Goal: Task Accomplishment & Management: Manage account settings

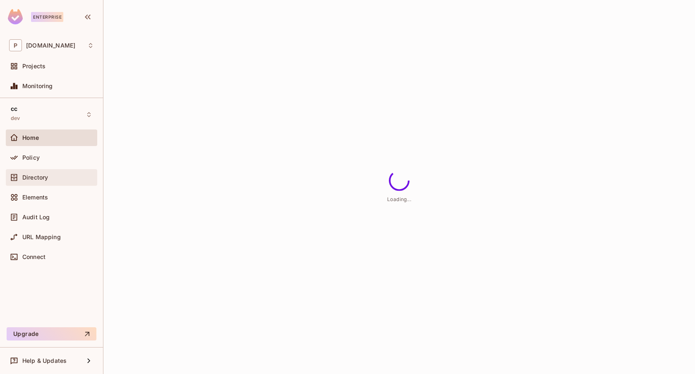
click at [55, 184] on div "Directory" at bounding box center [51, 177] width 91 height 17
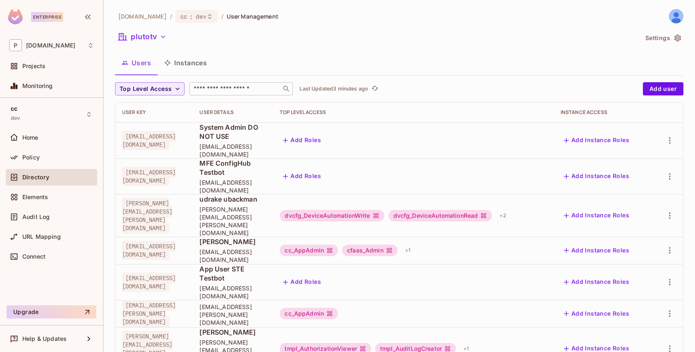
click at [236, 92] on input "text" at bounding box center [235, 89] width 87 height 8
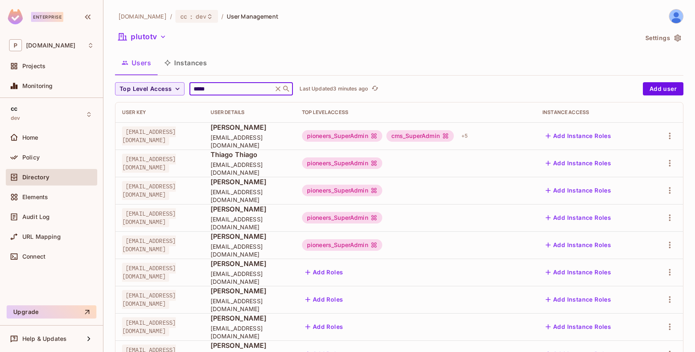
type input "*****"
click at [664, 134] on icon "button" at bounding box center [669, 136] width 10 height 10
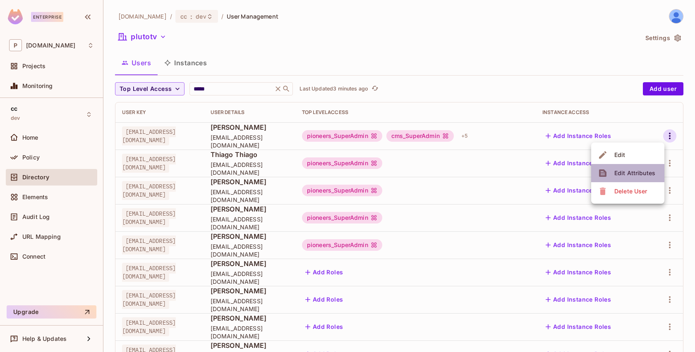
click at [652, 166] on li "Edit Attributes" at bounding box center [627, 173] width 73 height 18
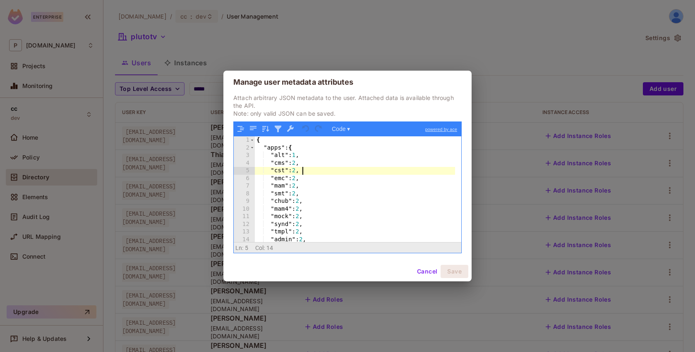
click at [323, 173] on div "{ "apps" : { "alt" : 1 , "cms" : 2 , "cst" : 2 , "emc" : 2 , "mam" : 2 , "smt" …" at bounding box center [355, 196] width 200 height 121
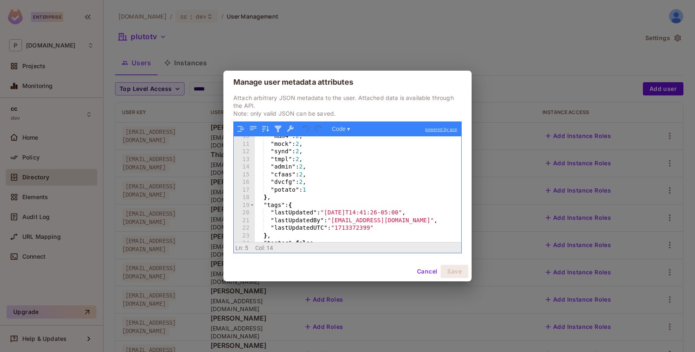
scroll to position [71, 0]
click at [323, 194] on div ""mam4" : 2 , "mock" : 2 , "synd" : 2 , "tmpl" : 2 , "admin" : 2 , "cfaas" : 2 ,…" at bounding box center [355, 194] width 200 height 121
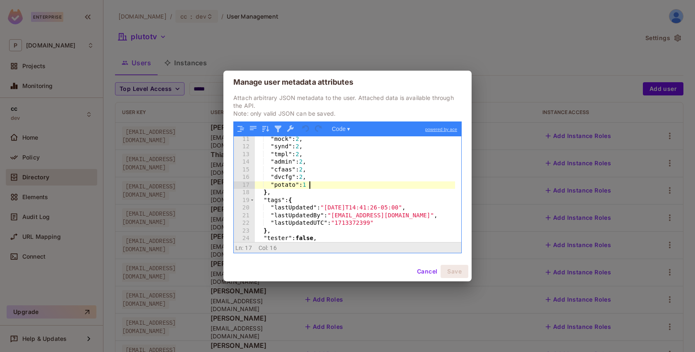
scroll to position [78, 0]
click at [282, 194] on div ""mock" : 2 , "synd" : 2 , "tmpl" : 2 , "admin" : 2 , "cfaas" : 2 , "dvcfg" : 2 …" at bounding box center [355, 195] width 200 height 121
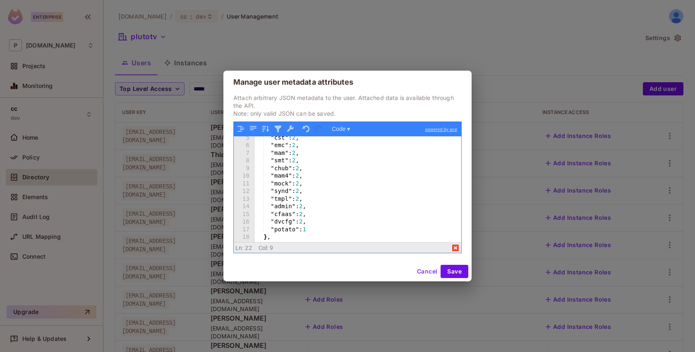
scroll to position [0, 0]
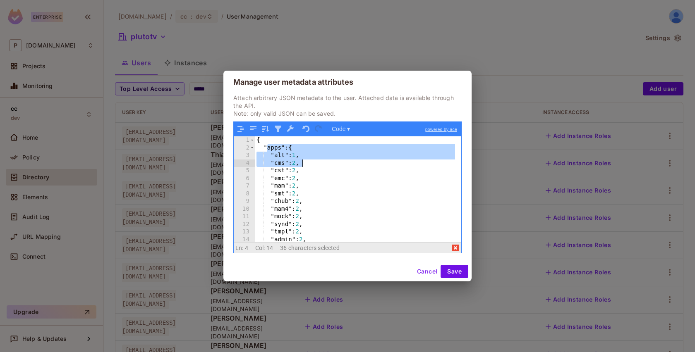
drag, startPoint x: 268, startPoint y: 152, endPoint x: 308, endPoint y: 162, distance: 41.0
click at [308, 162] on div "{ "apps" : { "alt" : 1 , "cms" : 2 , "cst" : 2 , "emc" : 2 , "mam" : 2 , "smt" …" at bounding box center [355, 196] width 200 height 121
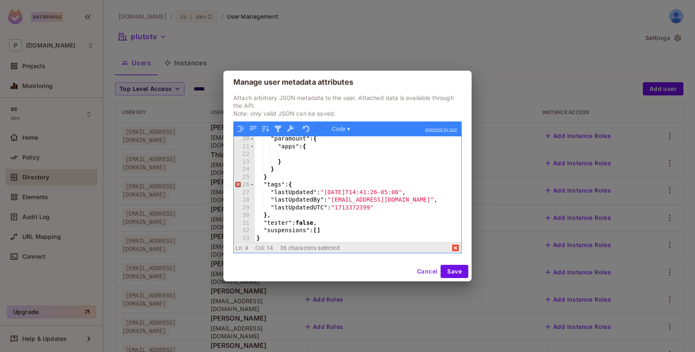
scroll to position [146, 0]
click at [296, 153] on div ""paramount" : { "apps" : { } } } "tags" : { "lastUpdated" : "[DATE]T14:41:26-05…" at bounding box center [355, 195] width 200 height 121
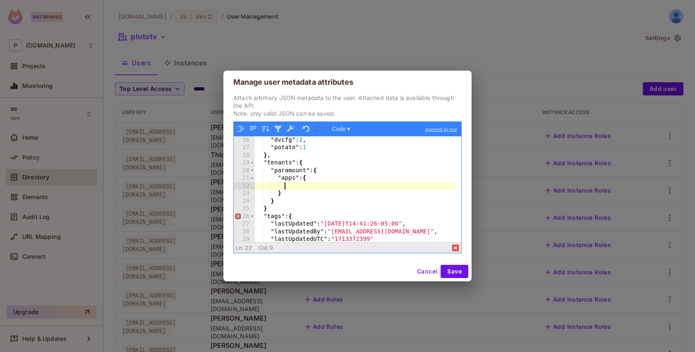
click at [289, 197] on div ""dvcfg" : 2 , "potato" : 1 } , "tenants" : { "paramount" : { "apps" : { } } } "…" at bounding box center [355, 196] width 200 height 121
click at [303, 189] on div ""dvcfg" : 2 , "potato" : 1 } , "tenants" : { "paramount" : { "apps" : { } } } "…" at bounding box center [355, 196] width 200 height 121
click at [286, 200] on div ""dvcfg" : 2 , "potato" : 1 } , "tenants" : { "paramount" : { "apps" : { } } } "…" at bounding box center [355, 196] width 200 height 121
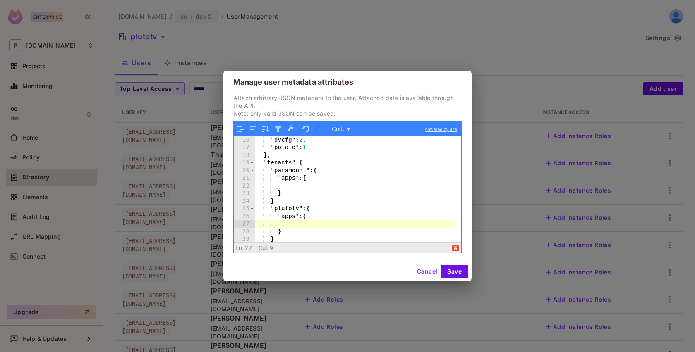
click at [298, 187] on div ""dvcfg" : 2 , "potato" : 1 } , "tenants" : { "paramount" : { "apps" : { } } , "…" at bounding box center [355, 196] width 200 height 121
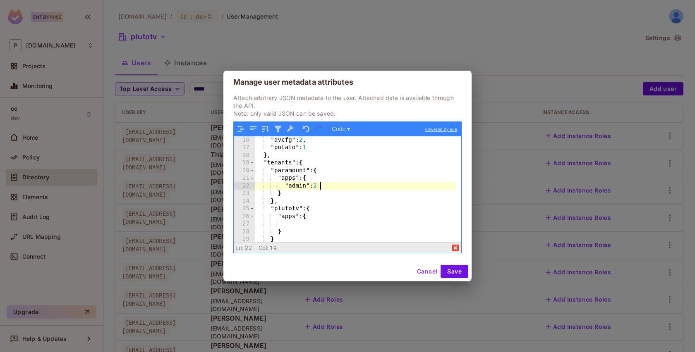
click at [304, 227] on div ""dvcfg" : 2 , "potato" : 1 } , "tenants" : { "paramount" : { "apps" : { "admin"…" at bounding box center [355, 196] width 200 height 121
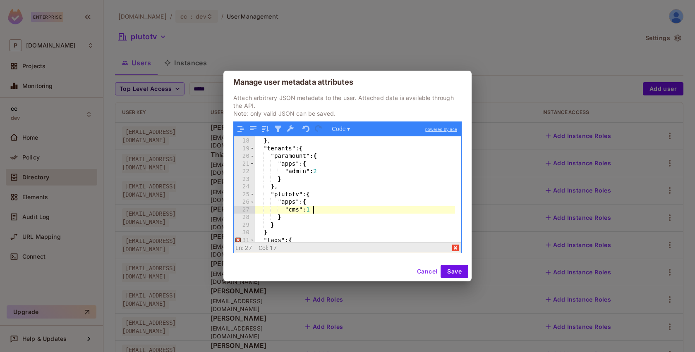
scroll to position [129, 0]
